Goal: Task Accomplishment & Management: Complete application form

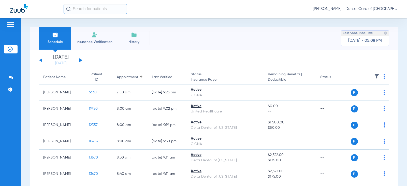
click at [93, 37] on img at bounding box center [95, 35] width 6 height 6
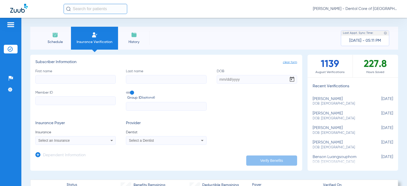
click at [59, 79] on input "First name" at bounding box center [75, 79] width 80 height 9
type input "[PERSON_NAME]"
click at [220, 79] on input "DOB" at bounding box center [257, 79] width 80 height 9
click at [222, 79] on input "09251959" at bounding box center [257, 79] width 80 height 9
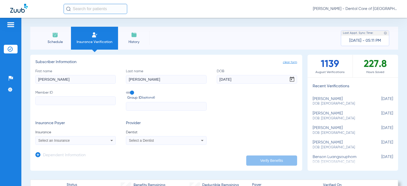
type input "[DATE]"
click at [59, 101] on input "Member ID" at bounding box center [75, 100] width 80 height 9
type input "H90171736"
click at [141, 104] on input "text" at bounding box center [166, 106] width 80 height 9
click at [111, 140] on icon at bounding box center [111, 140] width 3 height 1
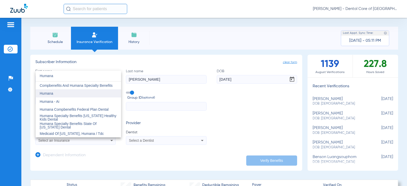
type input "Humana"
click at [60, 94] on mat-option "Humana" at bounding box center [78, 93] width 85 height 8
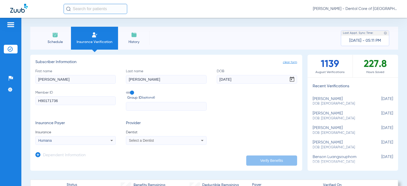
click at [144, 140] on span "Select a Dentist" at bounding box center [141, 140] width 25 height 4
type input "Ankit"
click at [145, 133] on span "[PERSON_NAME]" at bounding box center [144, 133] width 30 height 4
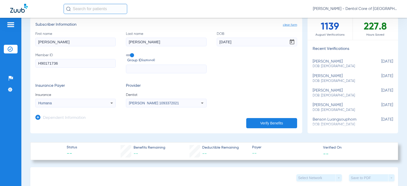
scroll to position [25, 0]
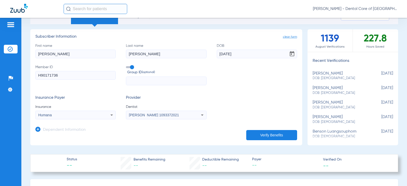
click at [271, 136] on button "Verify Benefits" at bounding box center [271, 135] width 51 height 10
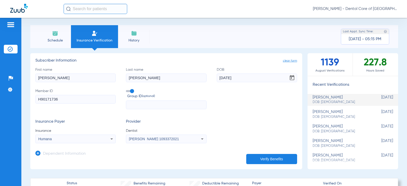
scroll to position [0, 0]
